Goal: Transaction & Acquisition: Book appointment/travel/reservation

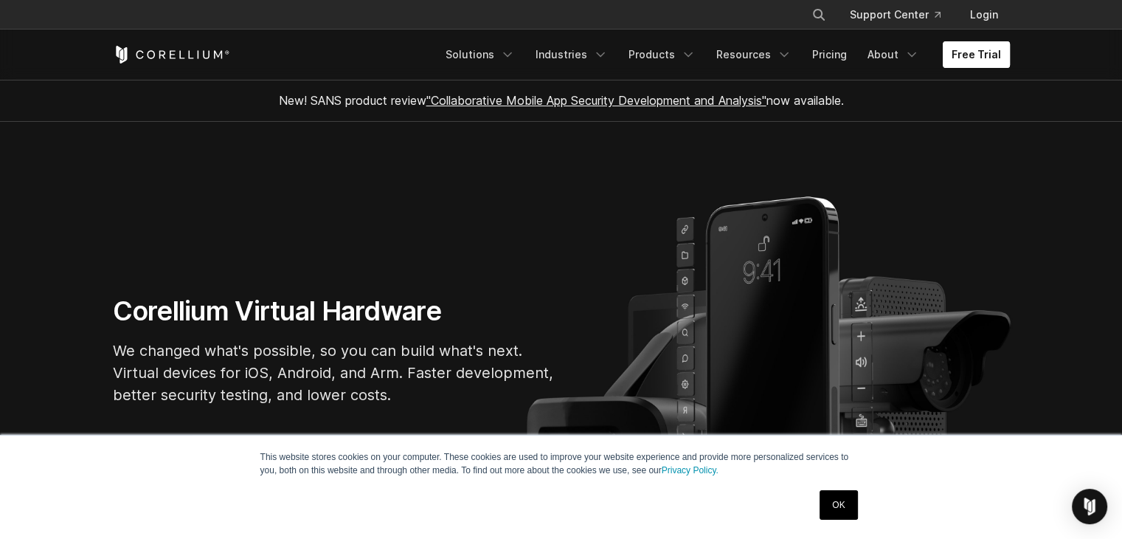
click at [989, 48] on link "Free Trial" at bounding box center [976, 54] width 67 height 27
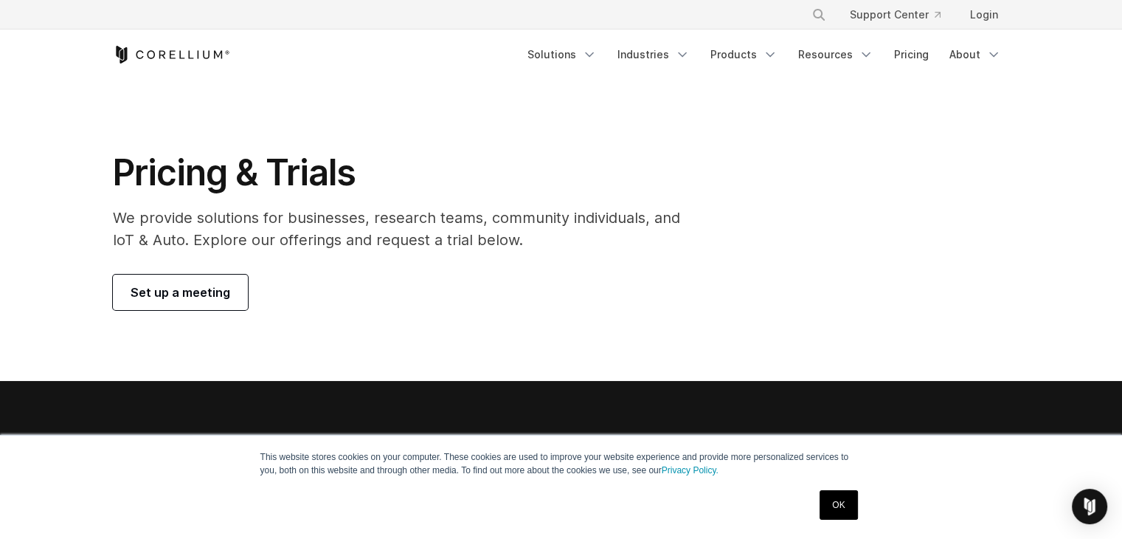
click at [190, 289] on span "Set up a meeting" at bounding box center [181, 292] width 100 height 18
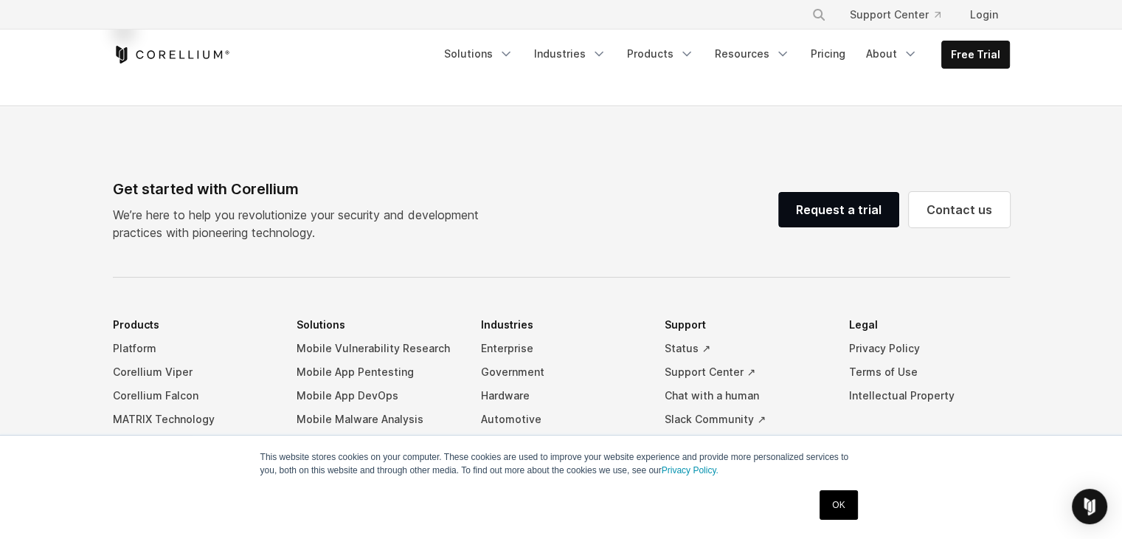
select select "**"
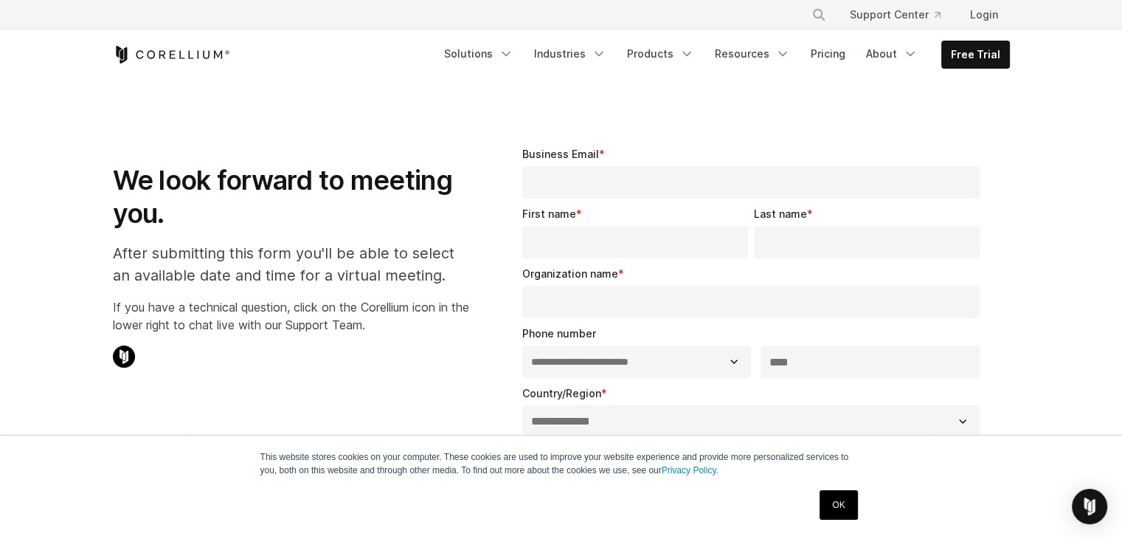
scroll to position [12, 0]
